Goal: Book appointment/travel/reservation

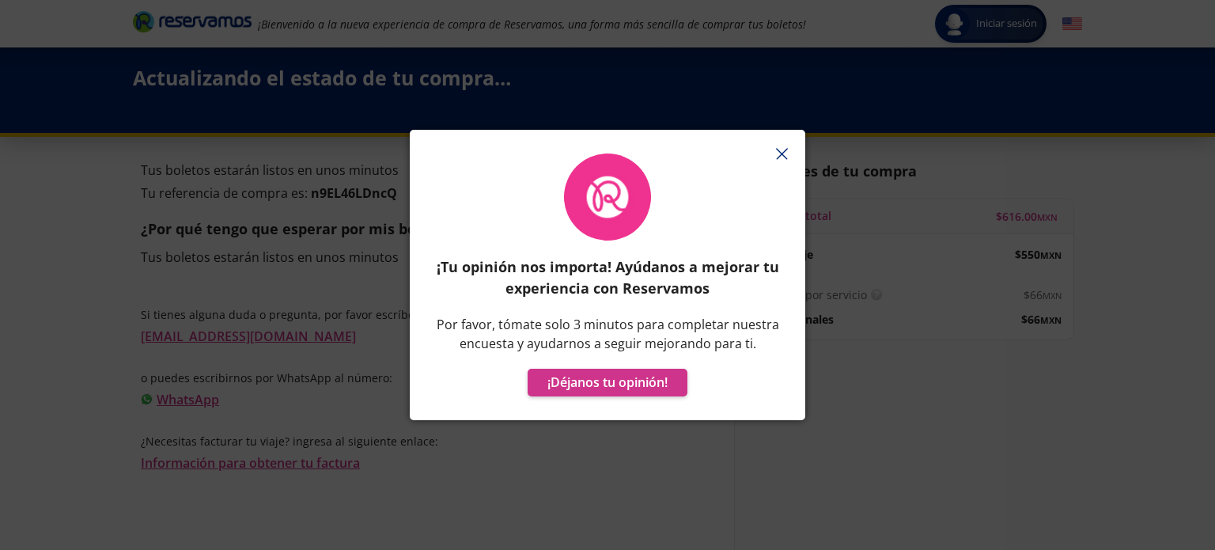
click at [781, 156] on icon "button" at bounding box center [782, 154] width 12 height 12
click at [781, 155] on icon "button" at bounding box center [782, 154] width 12 height 12
